Goal: Navigation & Orientation: Find specific page/section

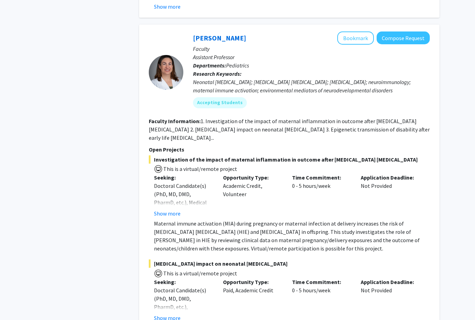
scroll to position [2723, 0]
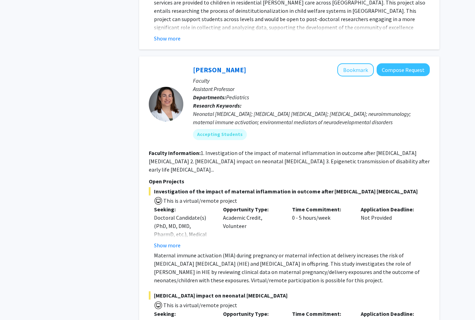
drag, startPoint x: 355, startPoint y: 65, endPoint x: 350, endPoint y: 65, distance: 5.2
click at [355, 65] on button "Bookmark" at bounding box center [356, 70] width 37 height 13
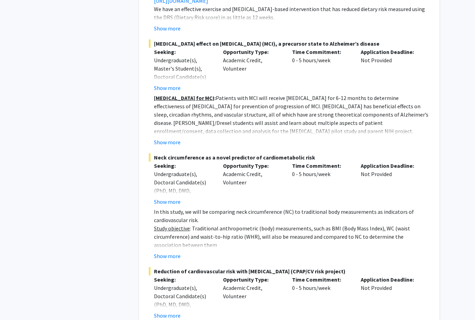
scroll to position [5020, 0]
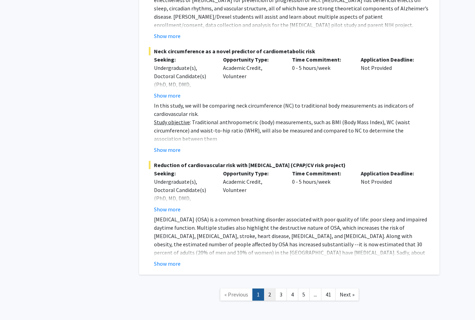
click at [265, 288] on link "2" at bounding box center [270, 294] width 12 height 12
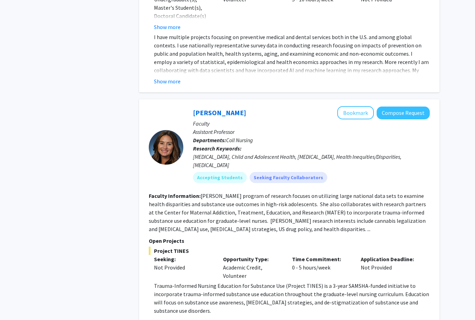
scroll to position [2571, 0]
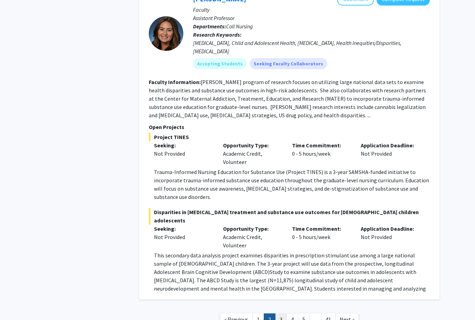
click at [281, 313] on link "3" at bounding box center [281, 319] width 12 height 12
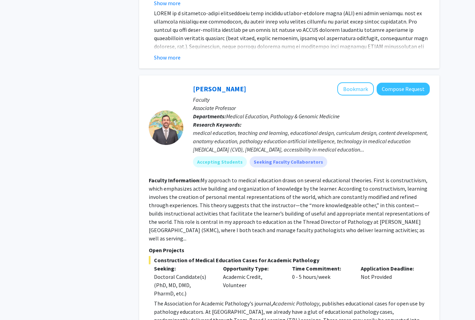
scroll to position [521, 0]
click at [349, 83] on button "Bookmark" at bounding box center [356, 89] width 37 height 13
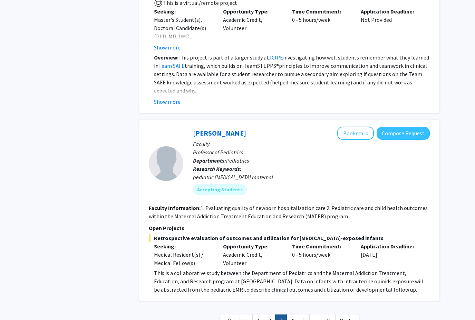
scroll to position [2240, 0]
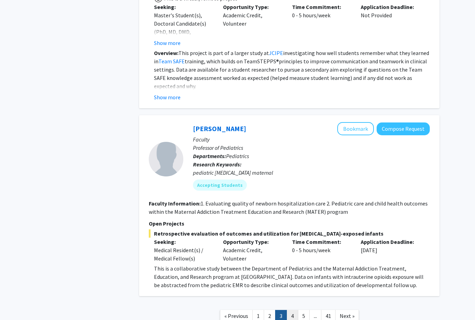
click at [292, 310] on link "4" at bounding box center [293, 316] width 12 height 12
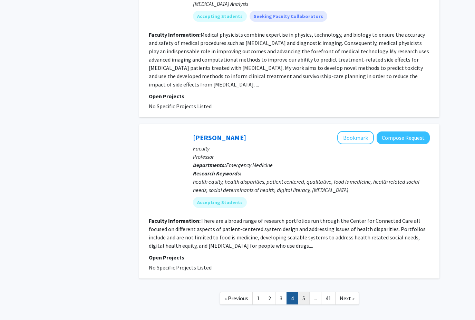
scroll to position [1415, 0]
click at [305, 292] on link "5" at bounding box center [304, 298] width 12 height 12
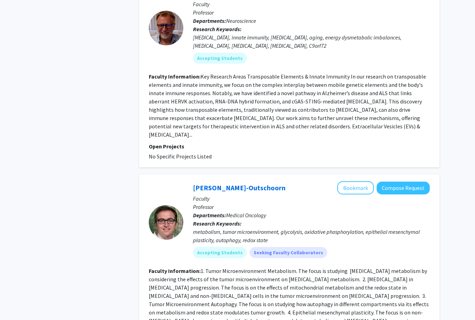
scroll to position [1459, 0]
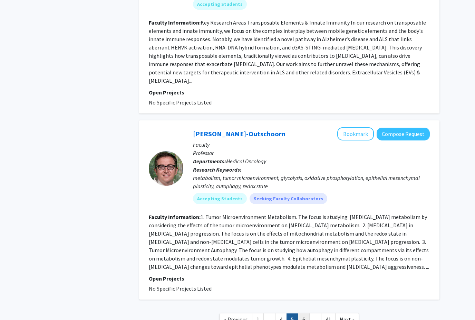
click at [306, 313] on link "6" at bounding box center [304, 319] width 12 height 12
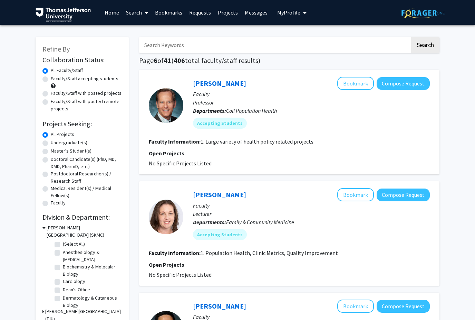
click at [51, 159] on label "Doctoral Candidate(s) (PhD, MD, DMD, PharmD, etc.)" at bounding box center [86, 162] width 71 height 15
click at [51, 159] on input "Doctoral Candidate(s) (PhD, MD, DMD, PharmD, etc.)" at bounding box center [53, 157] width 4 height 4
radio input "true"
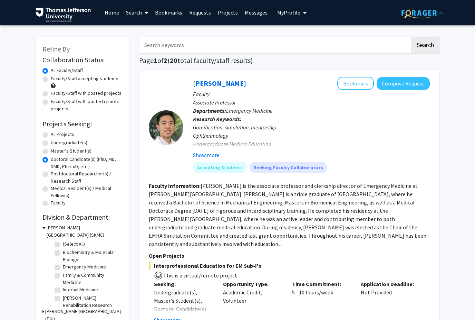
click at [51, 93] on label "Faculty/Staff with posted projects" at bounding box center [86, 92] width 71 height 7
click at [51, 93] on input "Faculty/Staff with posted projects" at bounding box center [53, 91] width 4 height 4
radio input "true"
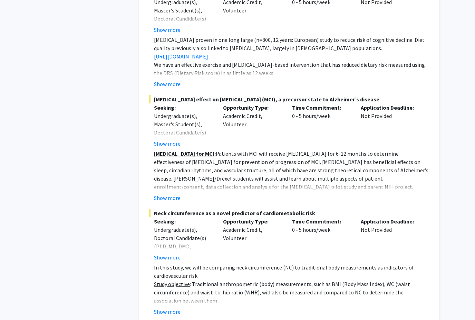
scroll to position [5153, 0]
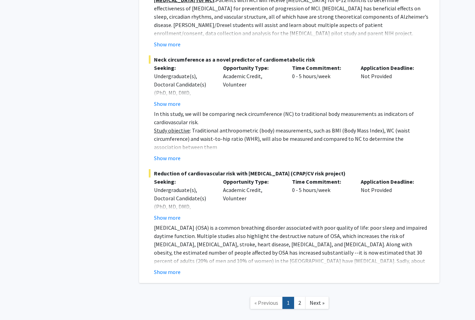
click at [298, 296] on link "2" at bounding box center [300, 302] width 12 height 12
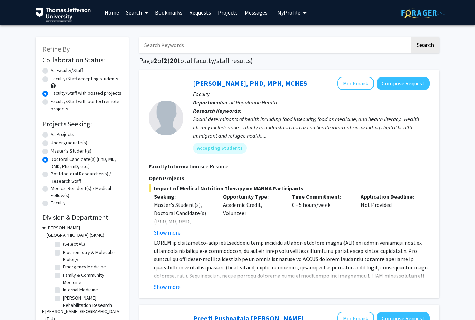
click at [51, 70] on label "All Faculty/Staff" at bounding box center [67, 70] width 32 height 7
click at [51, 70] on input "All Faculty/Staff" at bounding box center [53, 69] width 4 height 4
radio input "true"
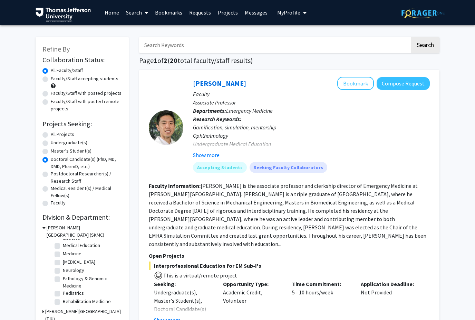
scroll to position [74, 0]
click at [63, 293] on label "Pediatrics" at bounding box center [73, 292] width 21 height 7
click at [63, 293] on input "Pediatrics" at bounding box center [65, 291] width 4 height 4
checkbox input "true"
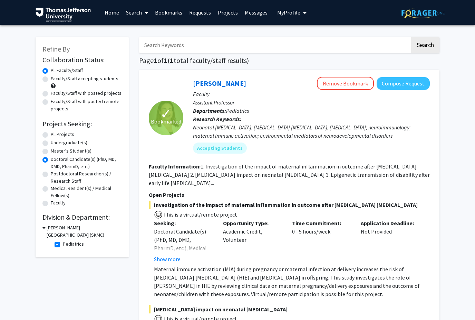
click at [63, 244] on label "Pediatrics" at bounding box center [73, 243] width 21 height 7
click at [63, 244] on input "Pediatrics" at bounding box center [65, 242] width 4 height 4
checkbox input "false"
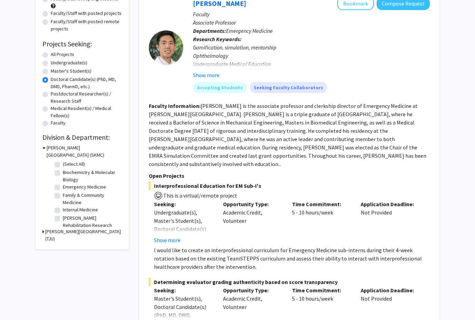
scroll to position [80, 0]
click at [75, 234] on div "Refine By Collaboration Status: Collaboration Status All Faculty/Staff Collabor…" at bounding box center [82, 103] width 93 height 292
click at [44, 231] on icon at bounding box center [43, 231] width 2 height 7
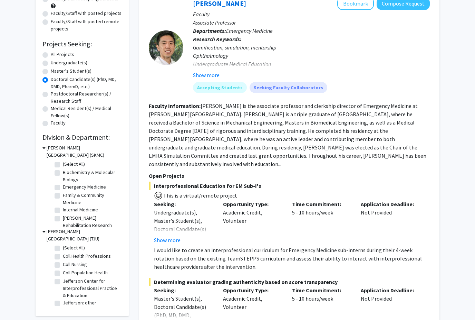
click at [44, 231] on icon at bounding box center [43, 231] width 3 height 7
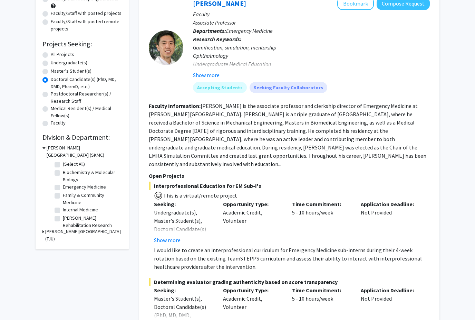
scroll to position [0, 0]
click at [51, 54] on label "All Projects" at bounding box center [62, 54] width 23 height 7
click at [51, 54] on input "All Projects" at bounding box center [53, 53] width 4 height 4
radio input "true"
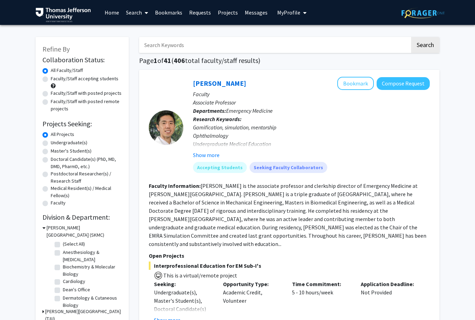
click at [51, 161] on label "Doctoral Candidate(s) (PhD, MD, DMD, PharmD, etc.)" at bounding box center [86, 162] width 71 height 15
click at [51, 160] on input "Doctoral Candidate(s) (PhD, MD, DMD, PharmD, etc.)" at bounding box center [53, 157] width 4 height 4
radio input "true"
click at [230, 13] on link "Projects" at bounding box center [228, 12] width 27 height 24
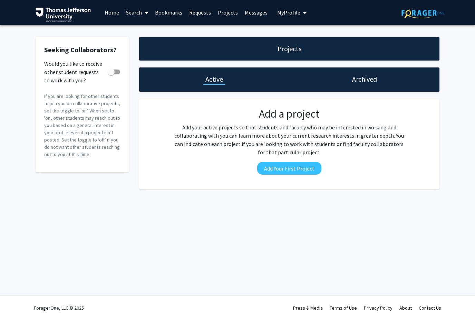
click at [252, 15] on link "Messages" at bounding box center [256, 12] width 30 height 24
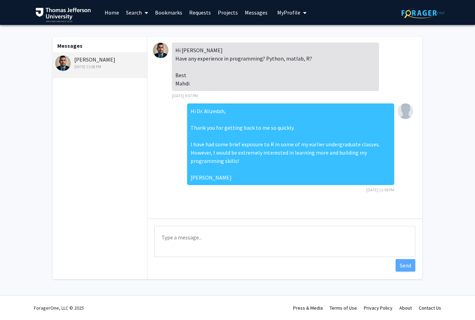
click at [200, 15] on link "Requests" at bounding box center [200, 12] width 29 height 24
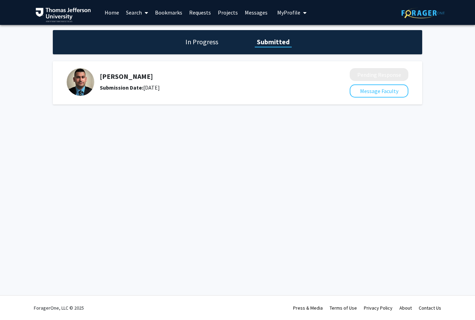
click at [174, 16] on link "Bookmarks" at bounding box center [169, 12] width 34 height 24
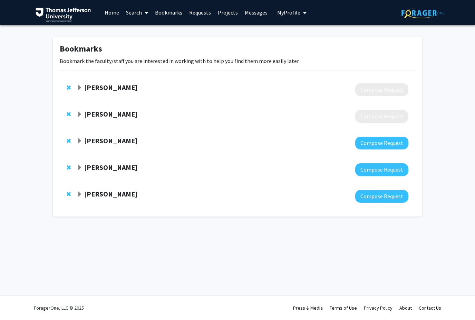
click at [206, 9] on link "Requests" at bounding box center [200, 12] width 29 height 24
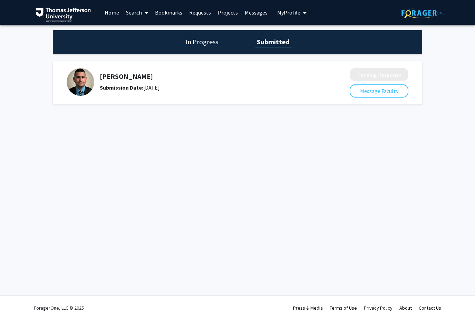
click at [242, 49] on div "In Progress Submitted" at bounding box center [238, 42] width 370 height 24
click at [207, 45] on h1 "In Progress" at bounding box center [201, 42] width 37 height 10
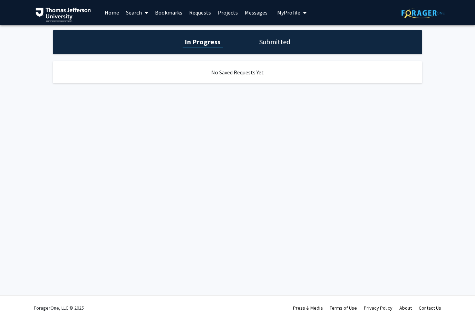
click at [113, 6] on link "Home" at bounding box center [111, 12] width 21 height 24
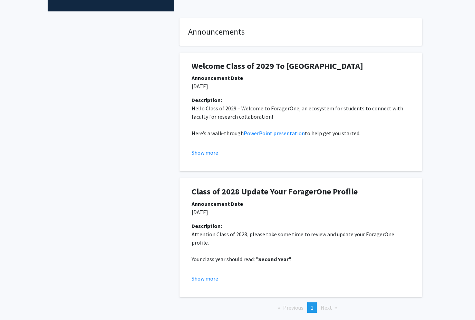
scroll to position [73, 0]
